Goal: Navigation & Orientation: Find specific page/section

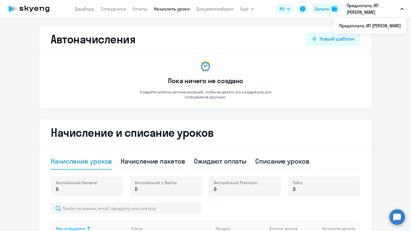
select select "10"
click at [83, 8] on link "Дашборд" at bounding box center [84, 9] width 19 height 6
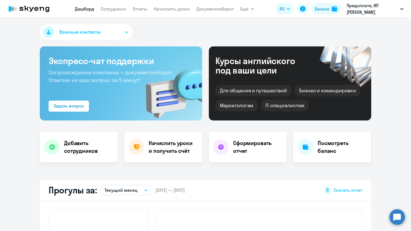
select select "30"
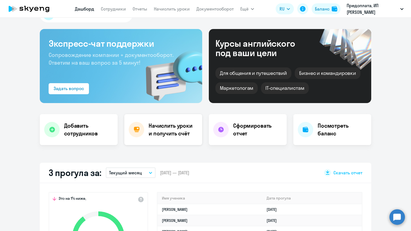
scroll to position [83, 0]
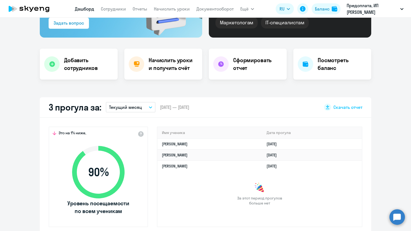
click at [132, 111] on button "Текущий месяц" at bounding box center [131, 107] width 50 height 10
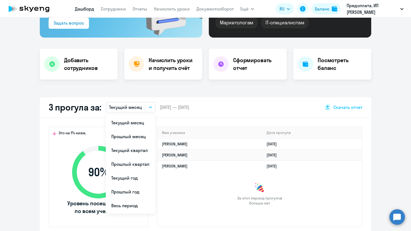
click at [126, 176] on li "Текущий год" at bounding box center [130, 178] width 49 height 14
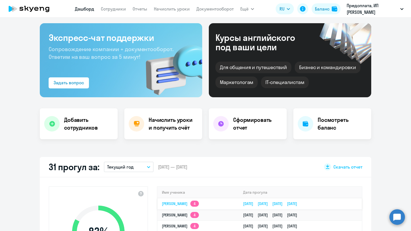
scroll to position [0, 0]
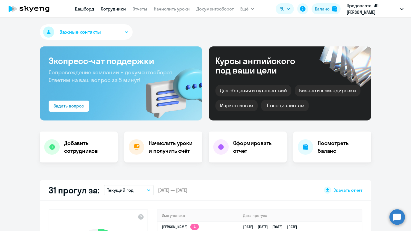
click at [119, 11] on link "Сотрудники" at bounding box center [113, 9] width 25 height 6
select select "30"
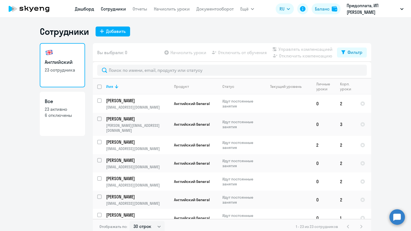
click at [87, 9] on link "Дашборд" at bounding box center [84, 9] width 19 height 6
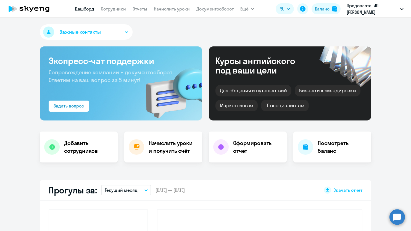
select select "30"
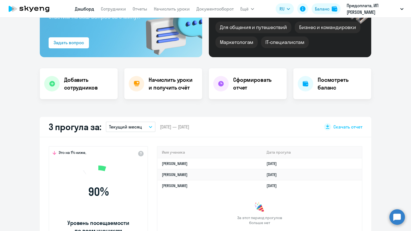
scroll to position [83, 0]
